Goal: Information Seeking & Learning: Learn about a topic

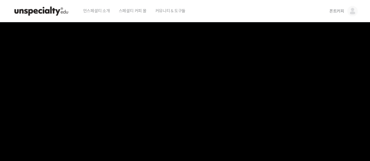
click at [53, 8] on img at bounding box center [41, 11] width 57 height 18
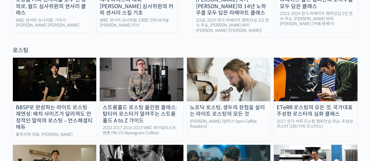
scroll to position [584, 0]
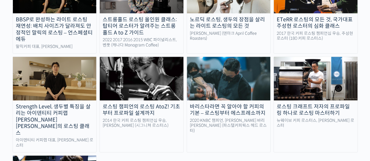
click at [149, 62] on img at bounding box center [142, 78] width 84 height 43
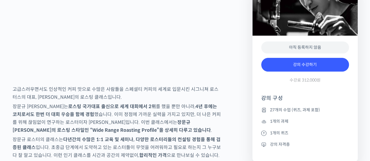
scroll to position [1023, 0]
